Goal: Communication & Community: Answer question/provide support

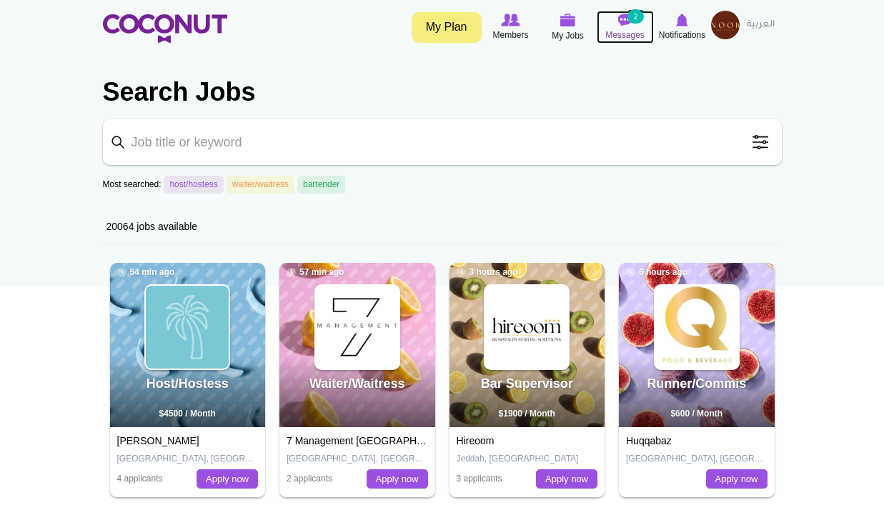
click at [624, 26] on img at bounding box center [625, 20] width 14 height 13
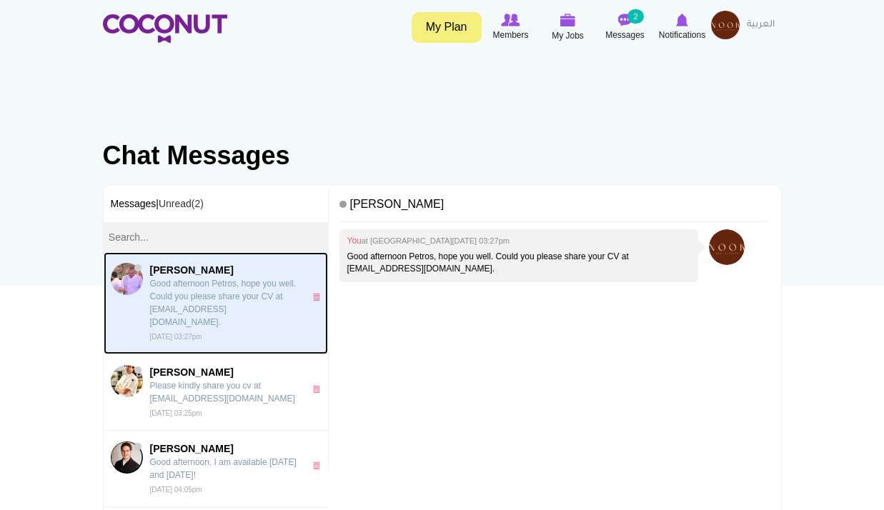
click at [179, 291] on p "Good afternoon Petros, hope you well. Could you please share your CV at [EMAIL_…" at bounding box center [223, 302] width 147 height 51
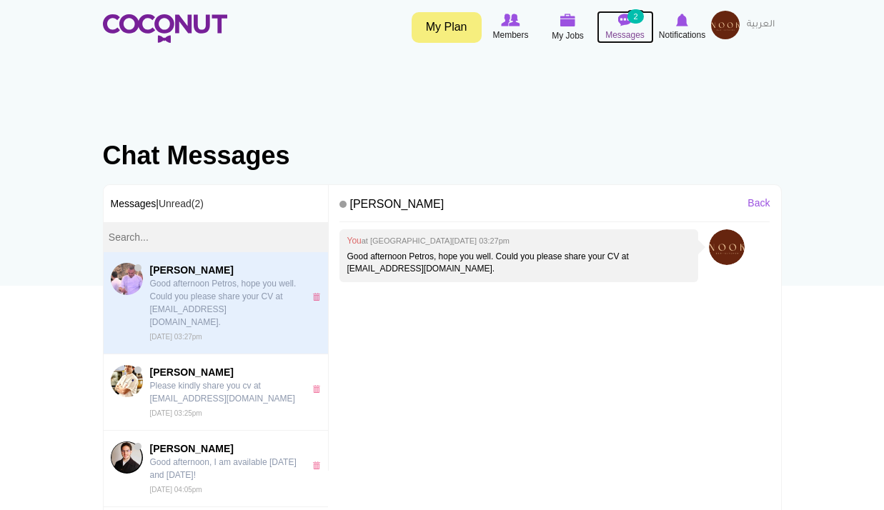
click at [630, 19] on small "2" at bounding box center [635, 16] width 16 height 14
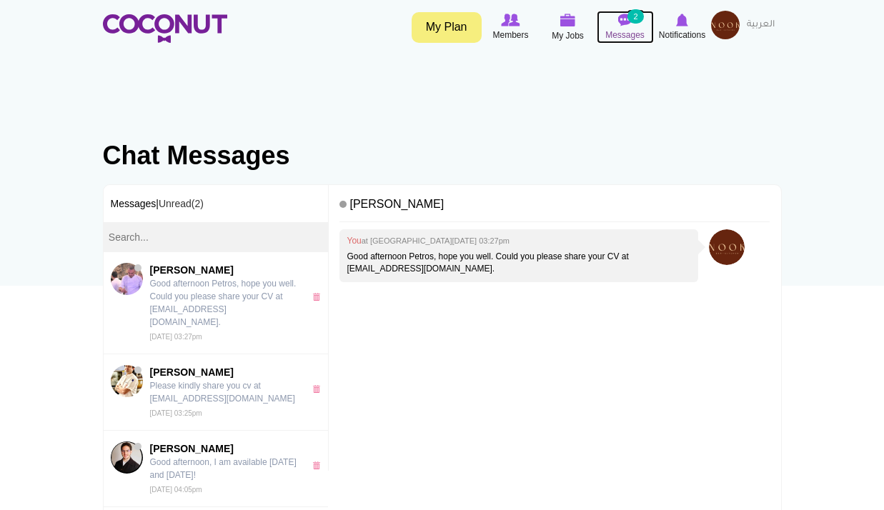
click at [637, 36] on span "Messages" at bounding box center [624, 35] width 39 height 14
